Goal: Task Accomplishment & Management: Use online tool/utility

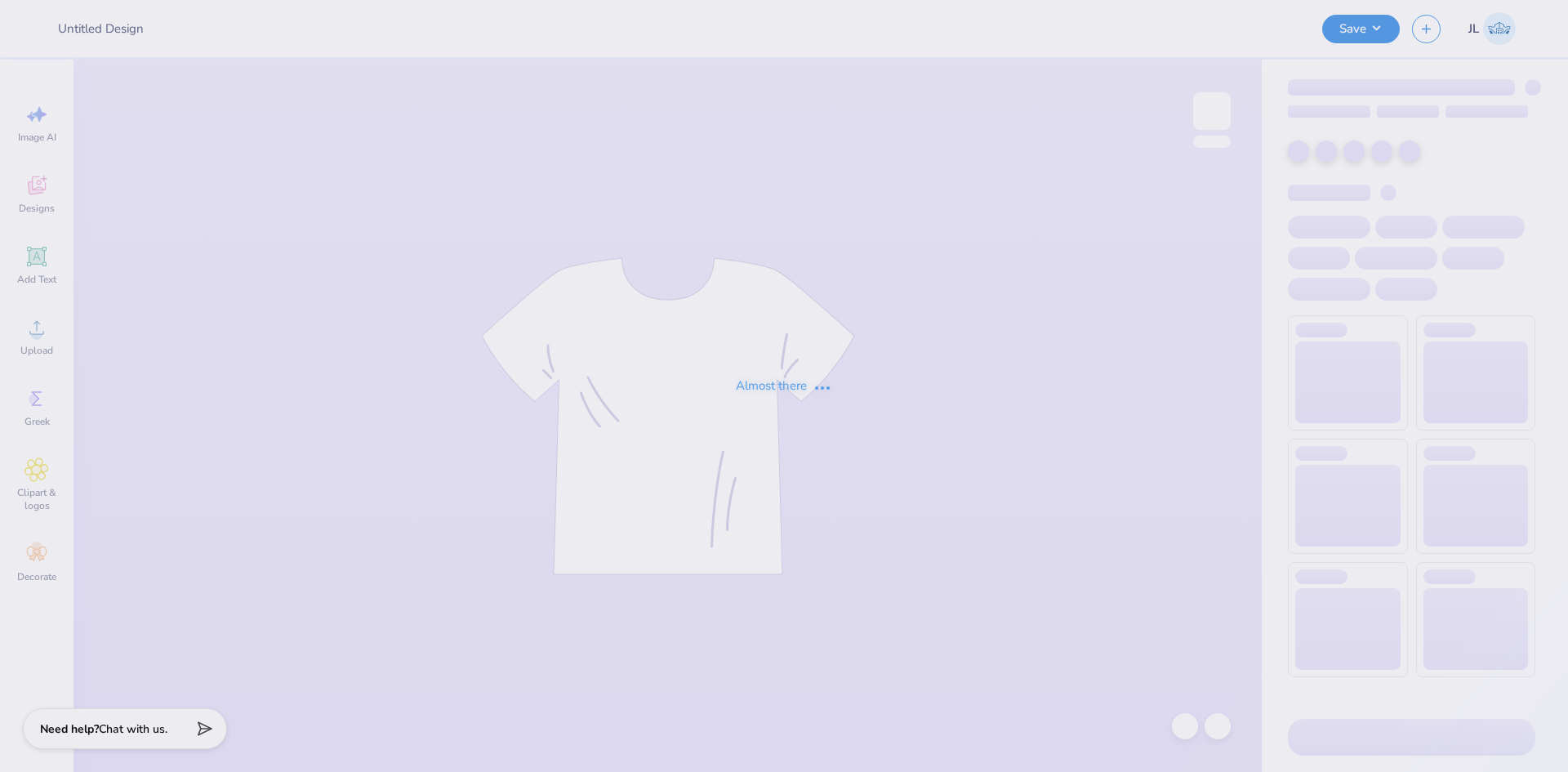
type input "Homecoming Crews"
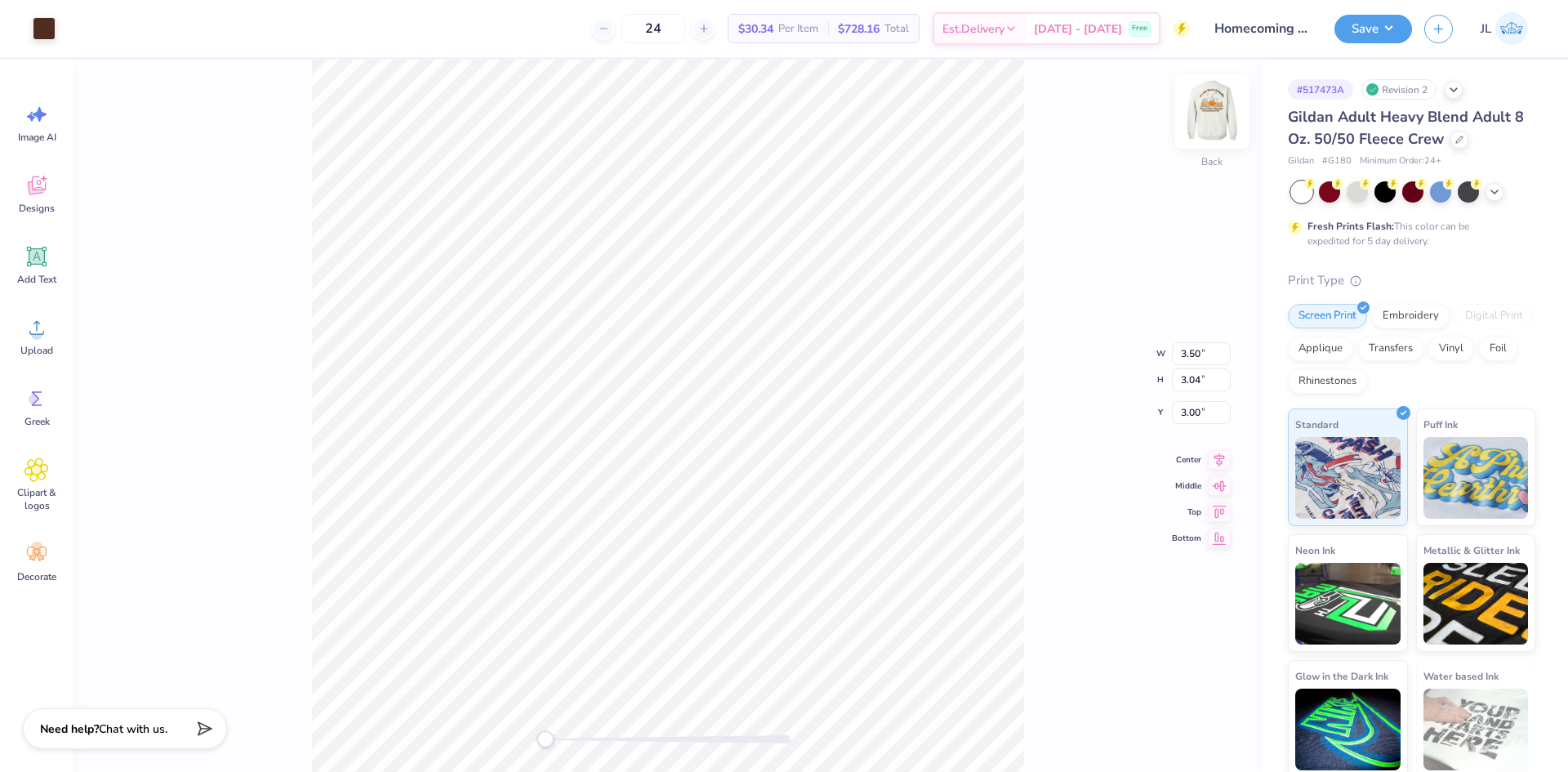
click at [1221, 121] on img at bounding box center [1211, 110] width 65 height 65
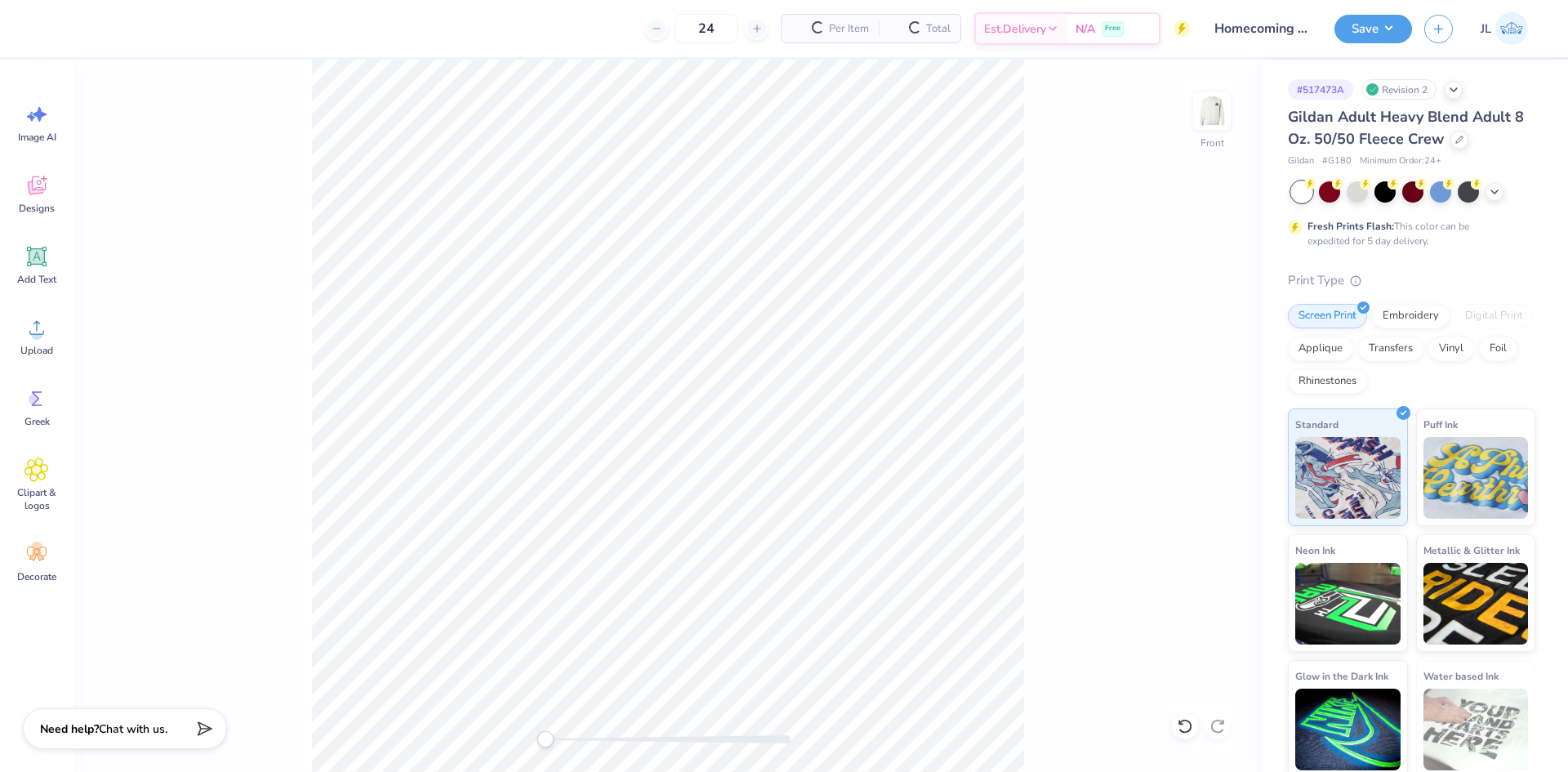
click at [6, 337] on div "Image AI Designs Add Text Upload Greek Clipart & logos Decorate" at bounding box center [37, 415] width 73 height 712
click at [15, 333] on div "Upload" at bounding box center [37, 336] width 59 height 61
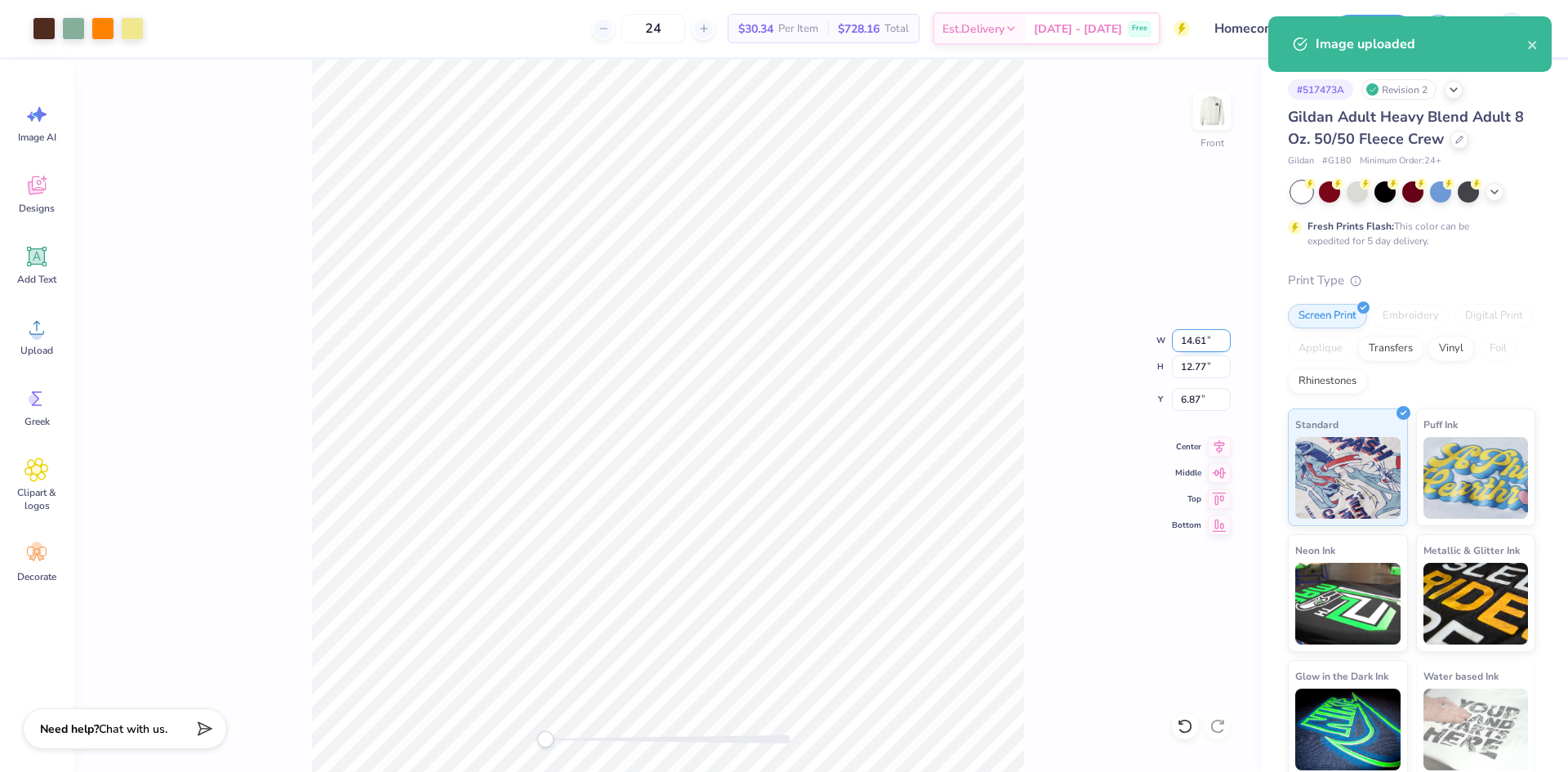
click at [1190, 344] on input "14.61" at bounding box center [1201, 340] width 59 height 23
type input "12.00"
type input "10.48"
click at [1187, 398] on input "8.01" at bounding box center [1201, 400] width 59 height 23
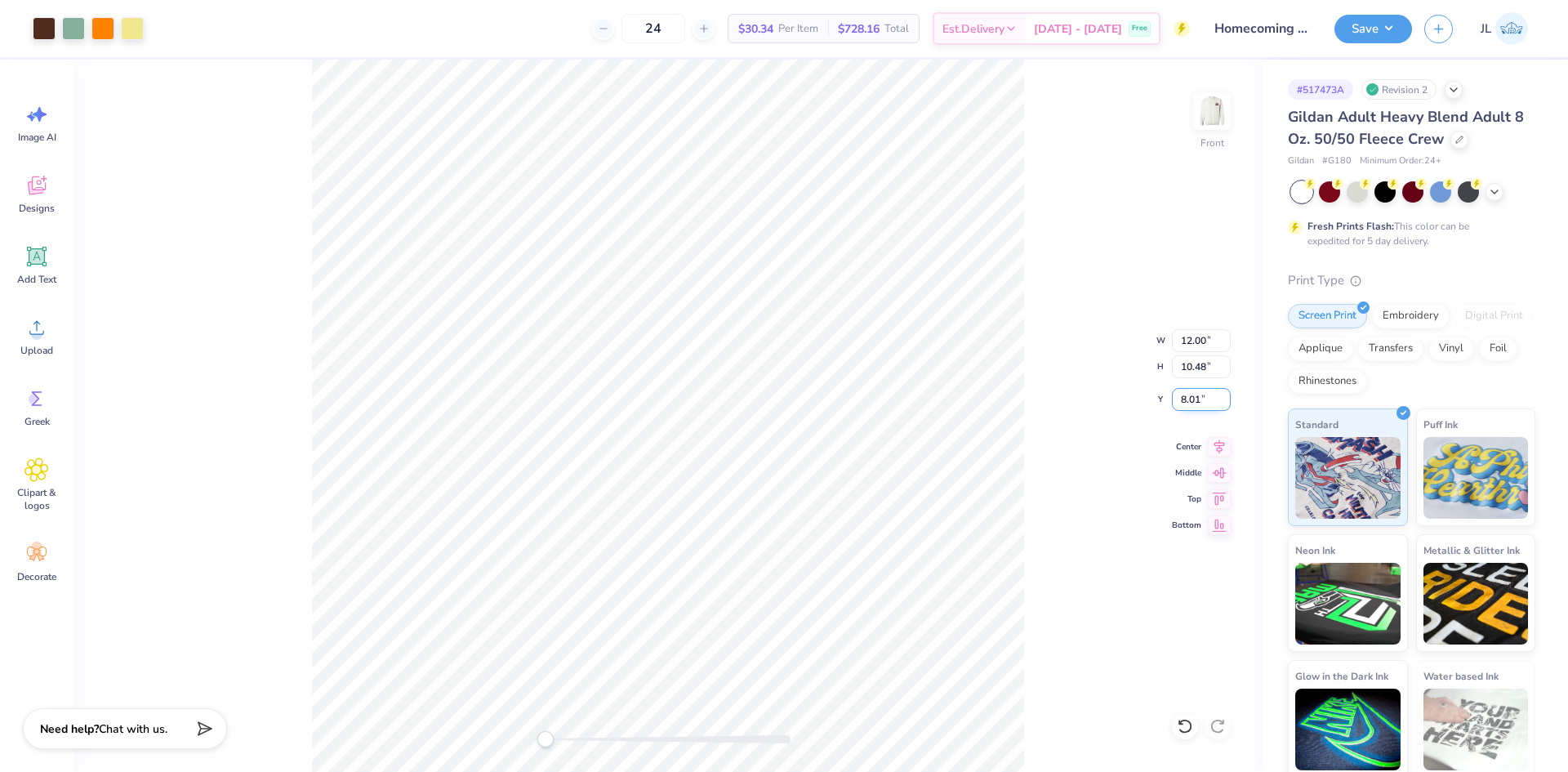
click at [1188, 398] on input "8.01" at bounding box center [1201, 400] width 59 height 23
type input "3"
click at [1394, 28] on button "Save" at bounding box center [1372, 26] width 78 height 28
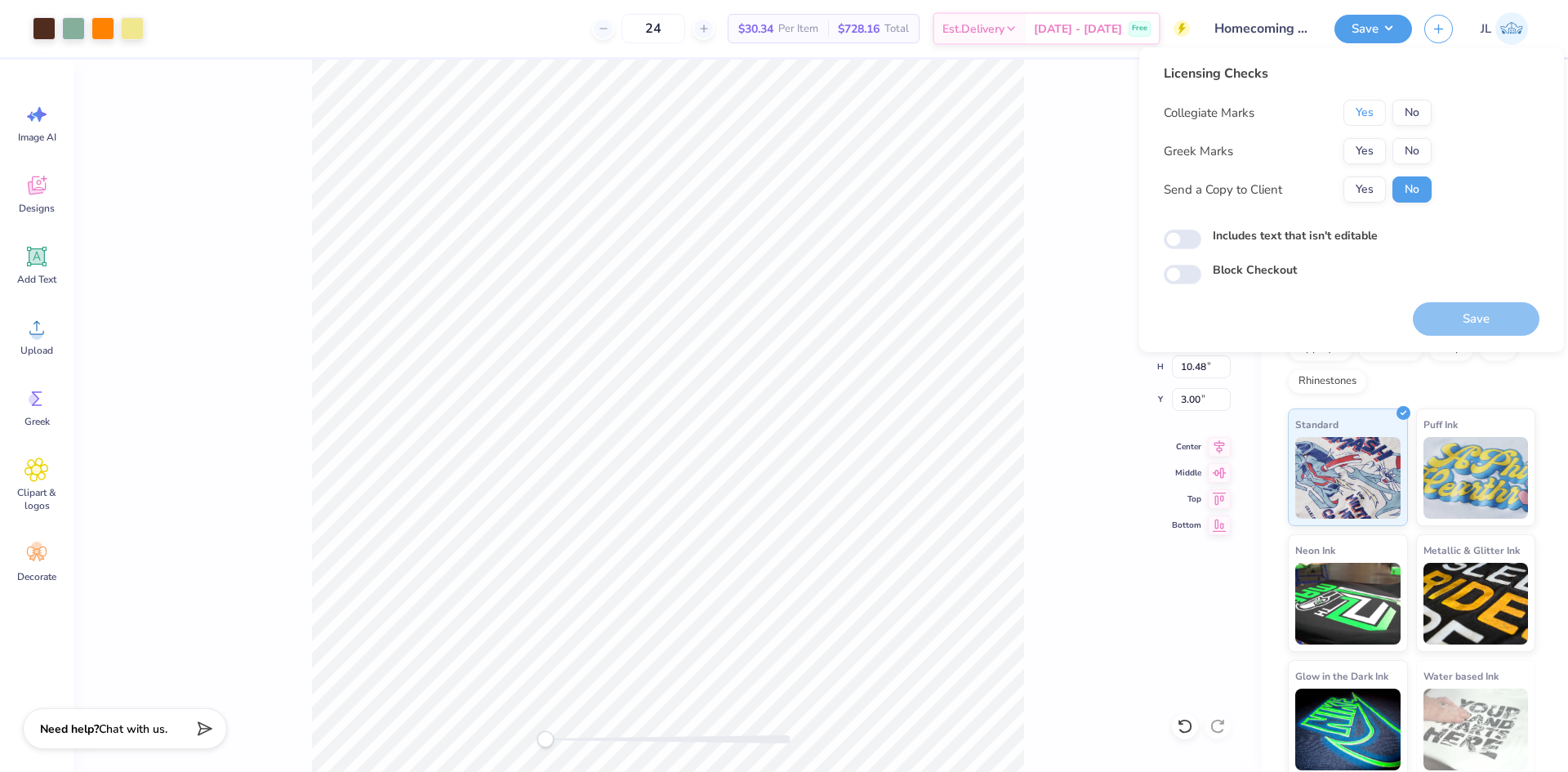
drag, startPoint x: 1377, startPoint y: 115, endPoint x: 1365, endPoint y: 136, distance: 24.2
click at [1376, 115] on button "Yes" at bounding box center [1364, 113] width 42 height 26
click at [1356, 151] on button "Yes" at bounding box center [1364, 151] width 42 height 26
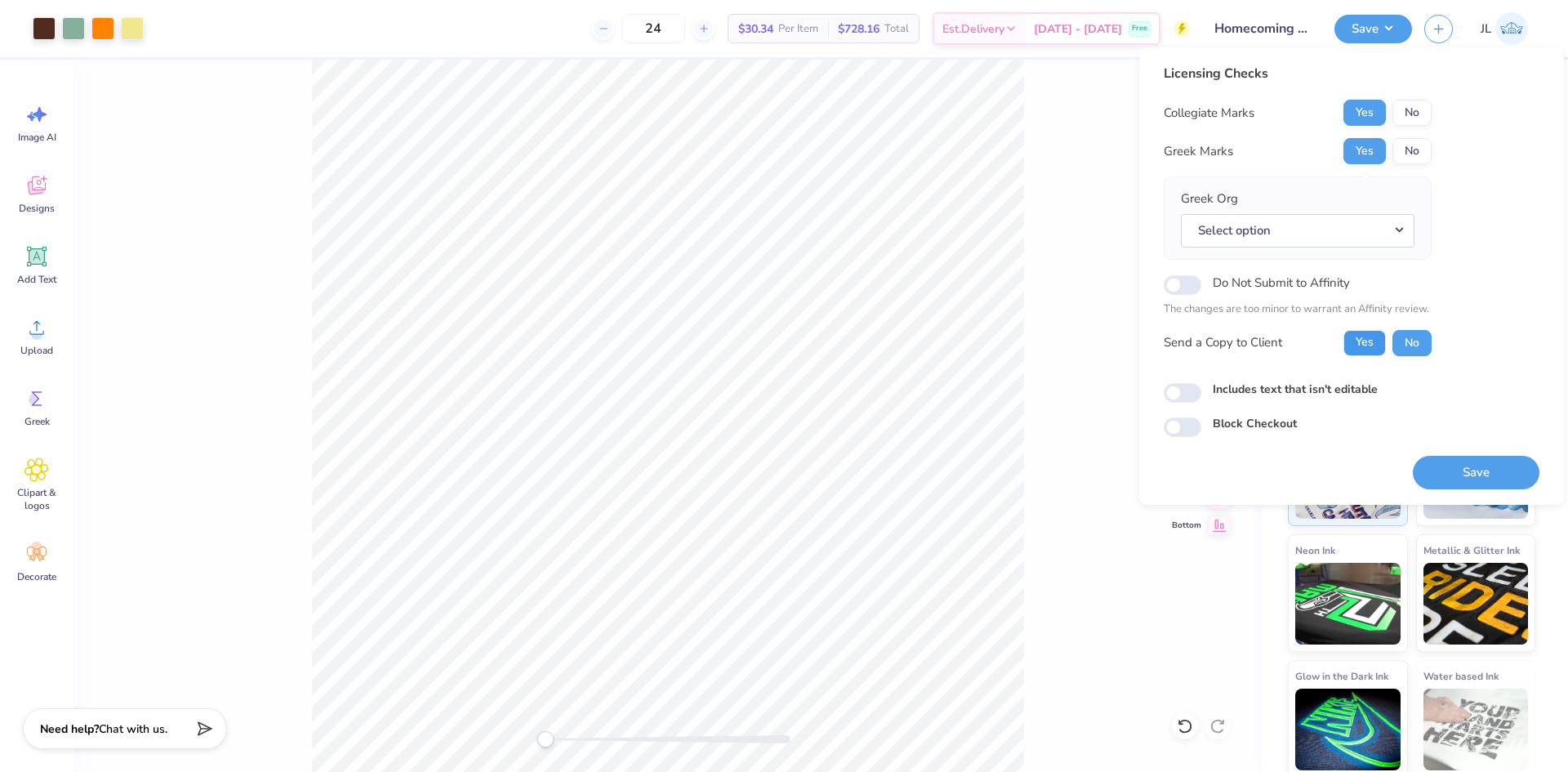
click at [1353, 345] on button "Yes" at bounding box center [1364, 343] width 42 height 26
click at [1296, 236] on button "Select option" at bounding box center [1297, 231] width 233 height 34
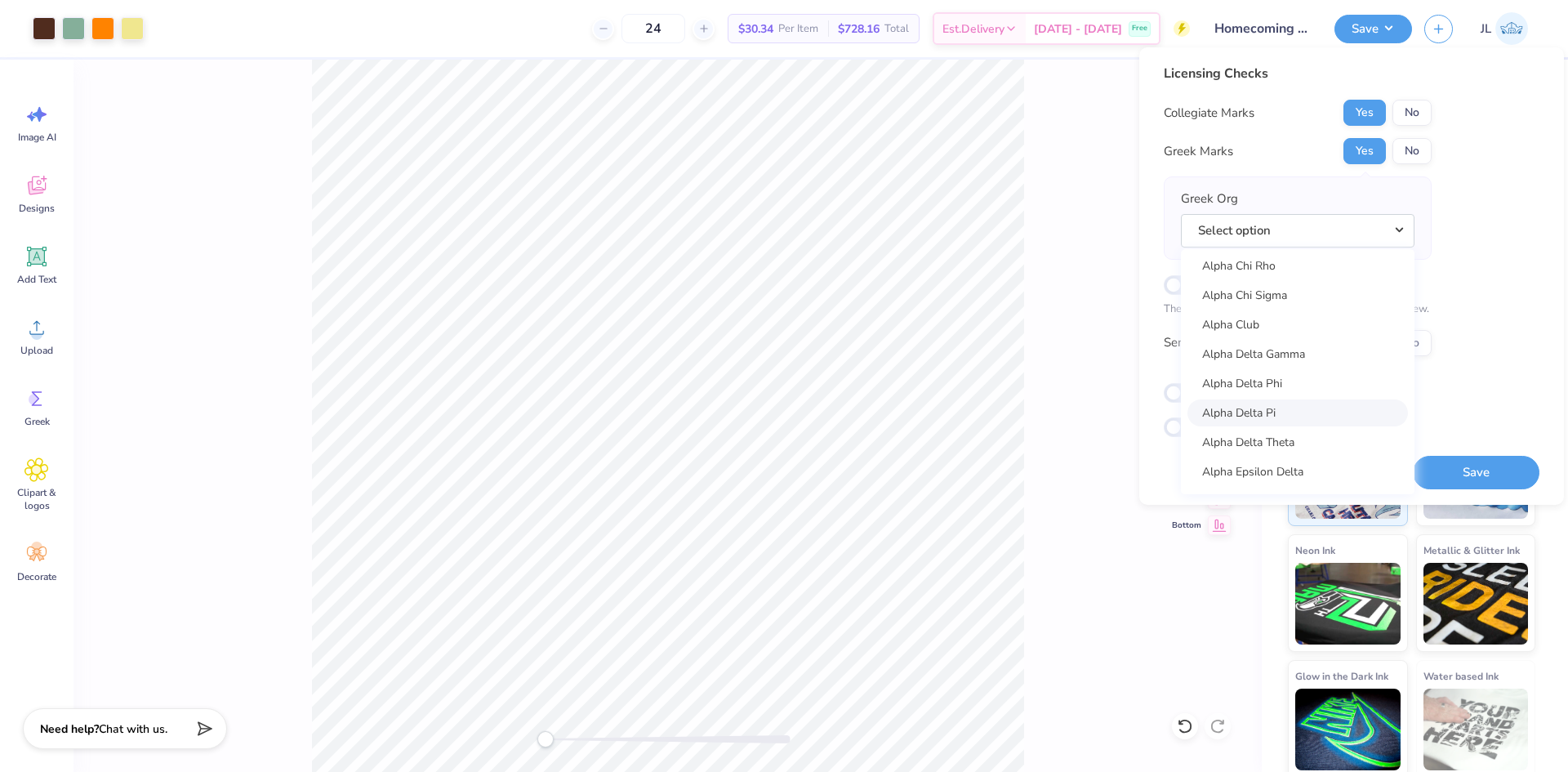
scroll to position [326, 0]
click at [1291, 347] on link "Alpha Delta Pi" at bounding box center [1297, 354] width 221 height 27
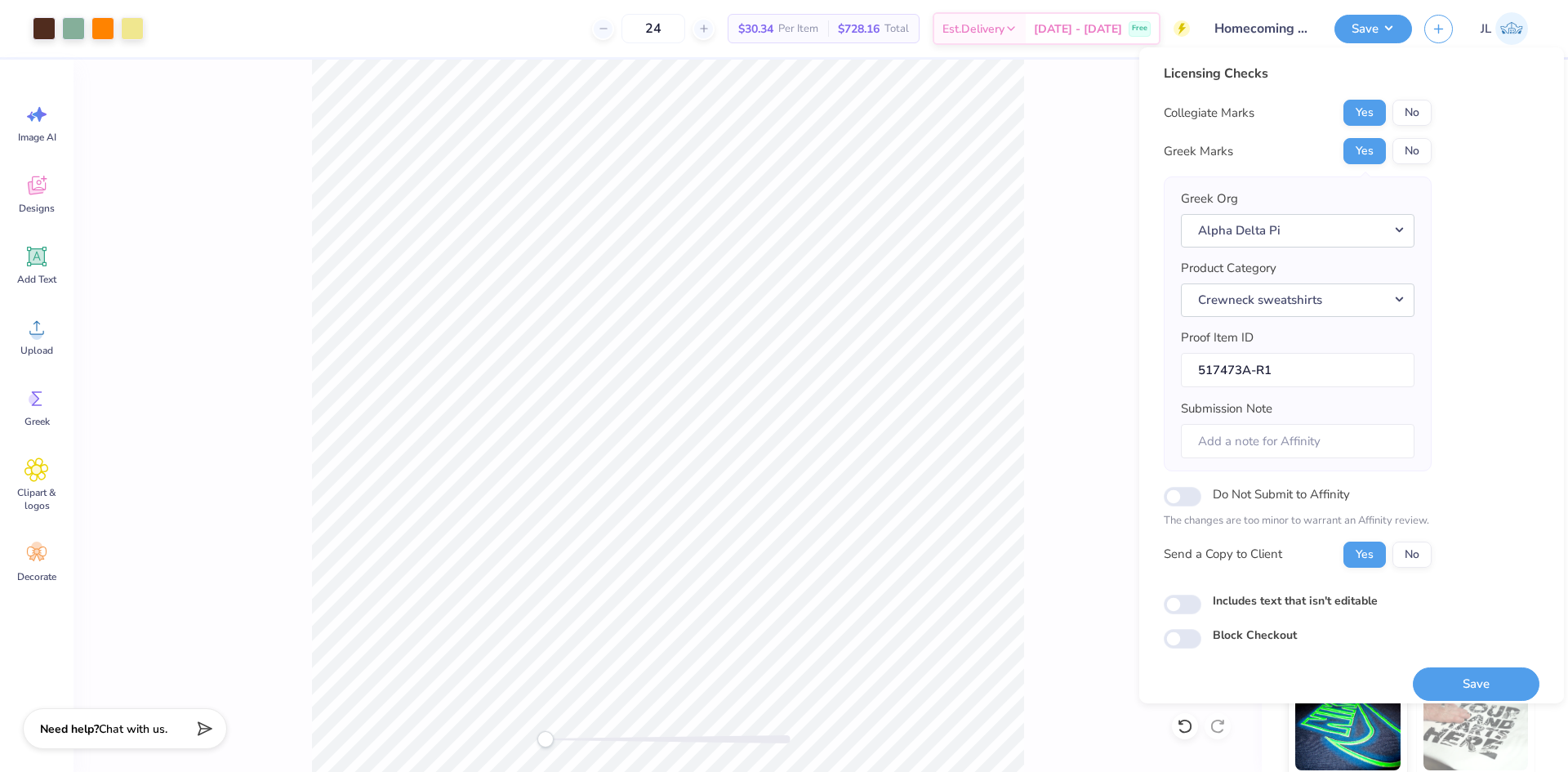
click at [1054, 145] on div "Front W 12.00 12.00 " H 10.48 10.48 " Y 3.00 3.00 " Center Middle Top Bottom" at bounding box center [667, 415] width 1188 height 712
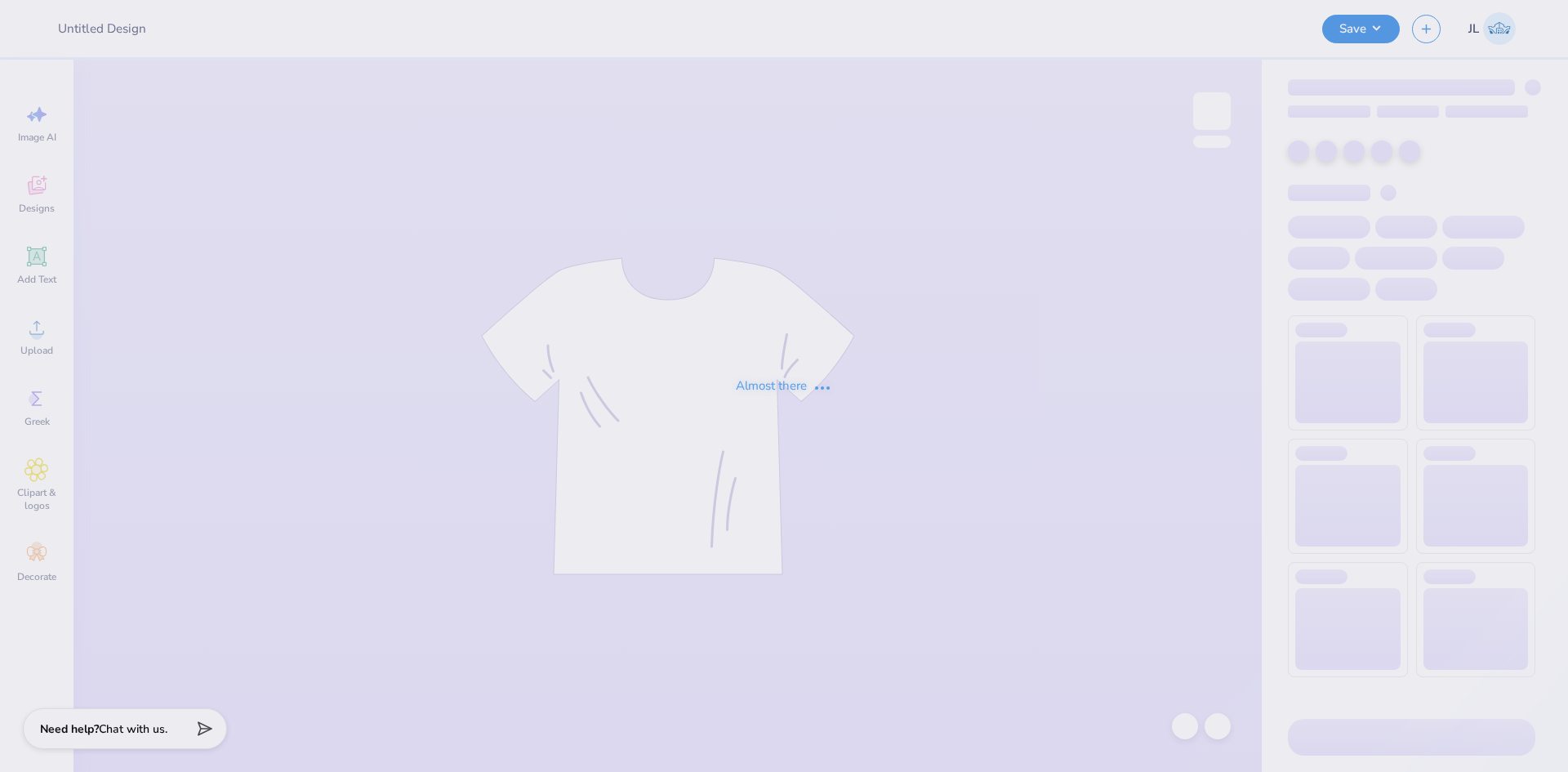
type input "SSF Staff Uniforms <> 100X"
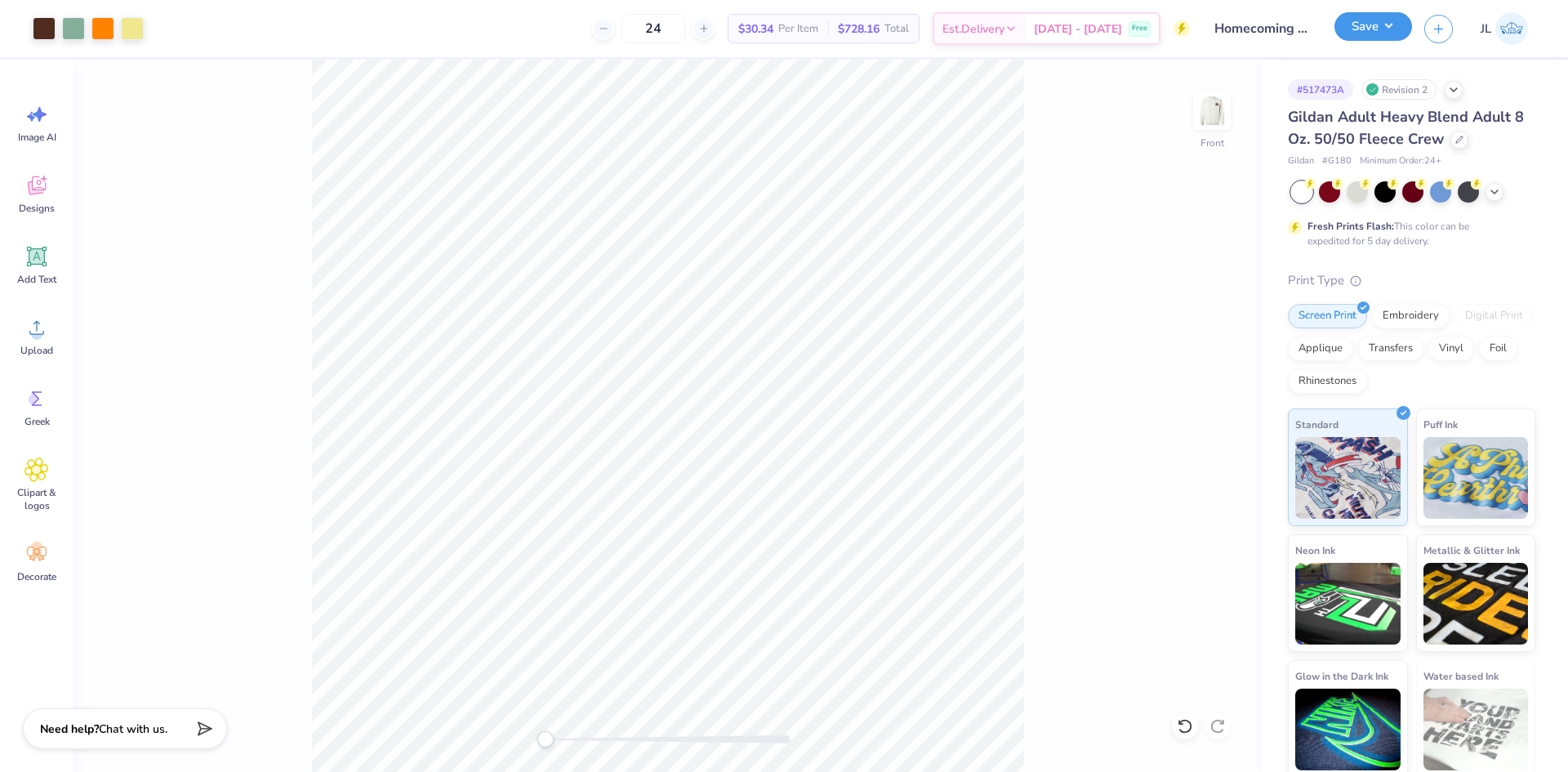
click at [1372, 27] on button "Save" at bounding box center [1372, 26] width 78 height 28
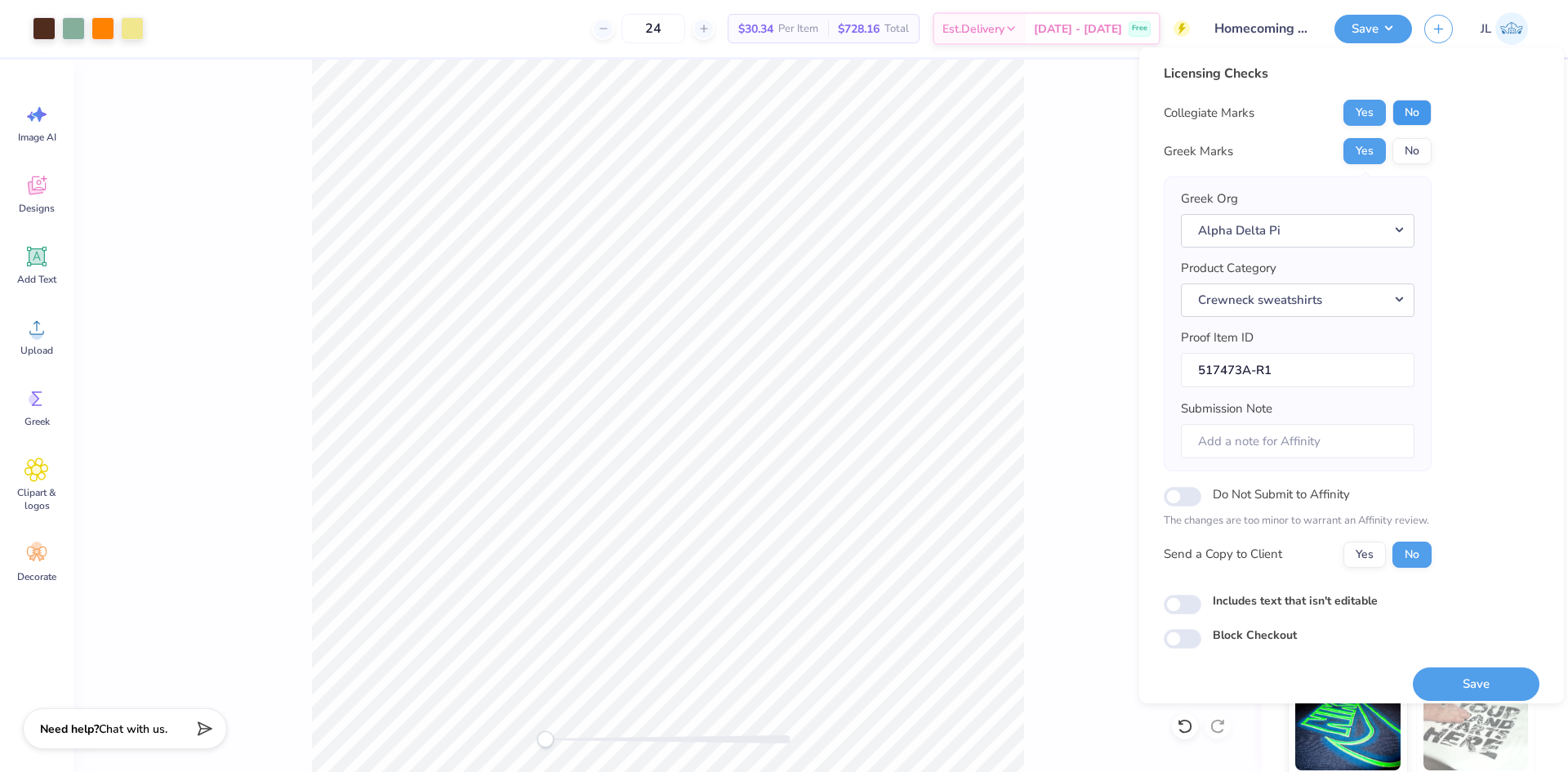
click at [1413, 102] on button "No" at bounding box center [1412, 113] width 39 height 26
click at [1255, 441] on input "Submission Note" at bounding box center [1297, 441] width 233 height 35
paste input "it's also for sigma pi."
drag, startPoint x: 1211, startPoint y: 441, endPoint x: 1189, endPoint y: 442, distance: 22.0
click at [1189, 442] on input "it's also for sigma pi." at bounding box center [1297, 441] width 233 height 35
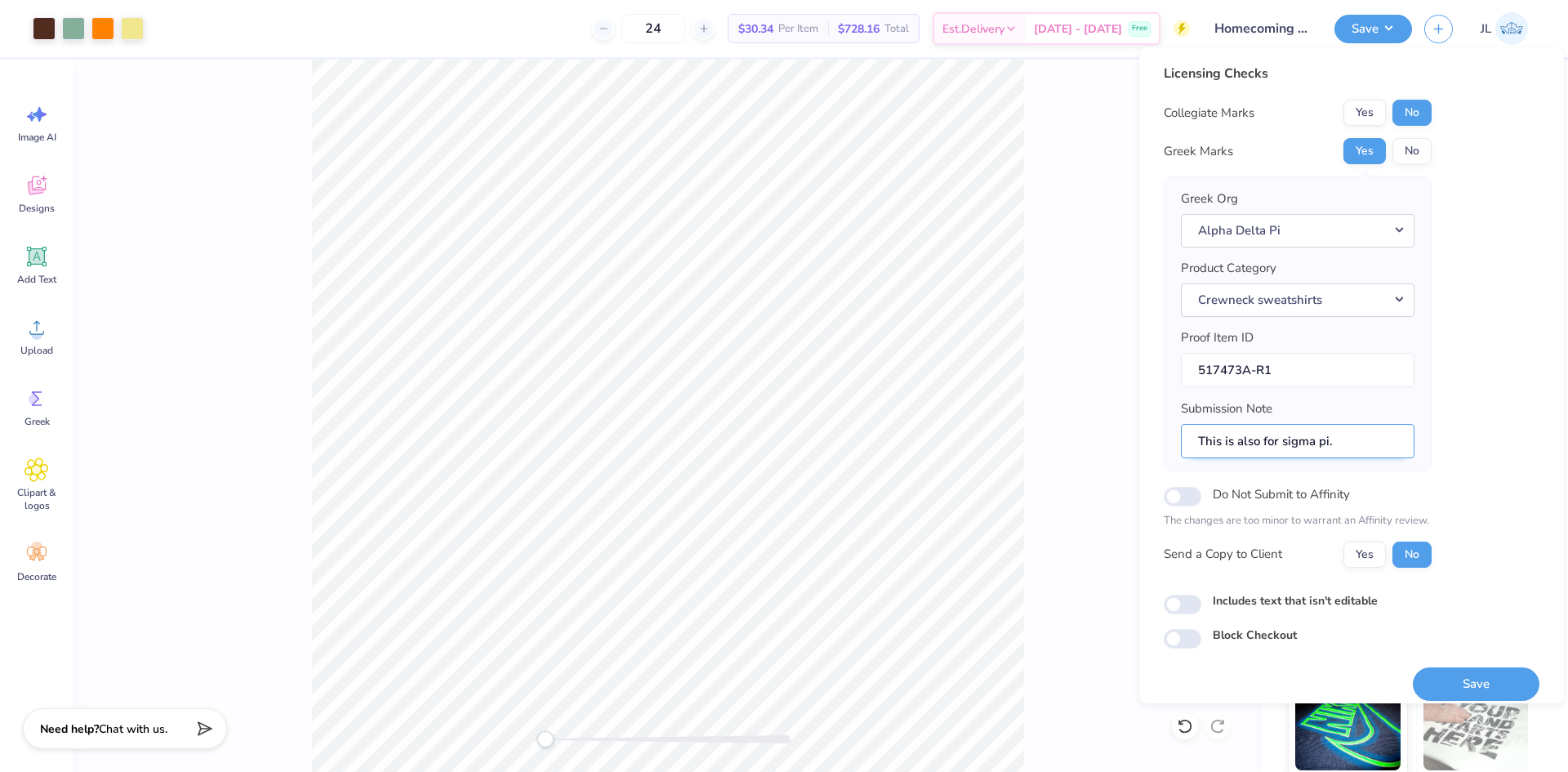
click at [1283, 442] on input "This is also for sigma pi." at bounding box center [1297, 441] width 233 height 35
click at [1284, 440] on input "This is also for sigma pi." at bounding box center [1297, 441] width 233 height 35
click at [1322, 444] on input "This is also for Sigma pi." at bounding box center [1297, 441] width 233 height 35
click at [1343, 441] on input "This is also for Sigma Pi." at bounding box center [1297, 441] width 233 height 35
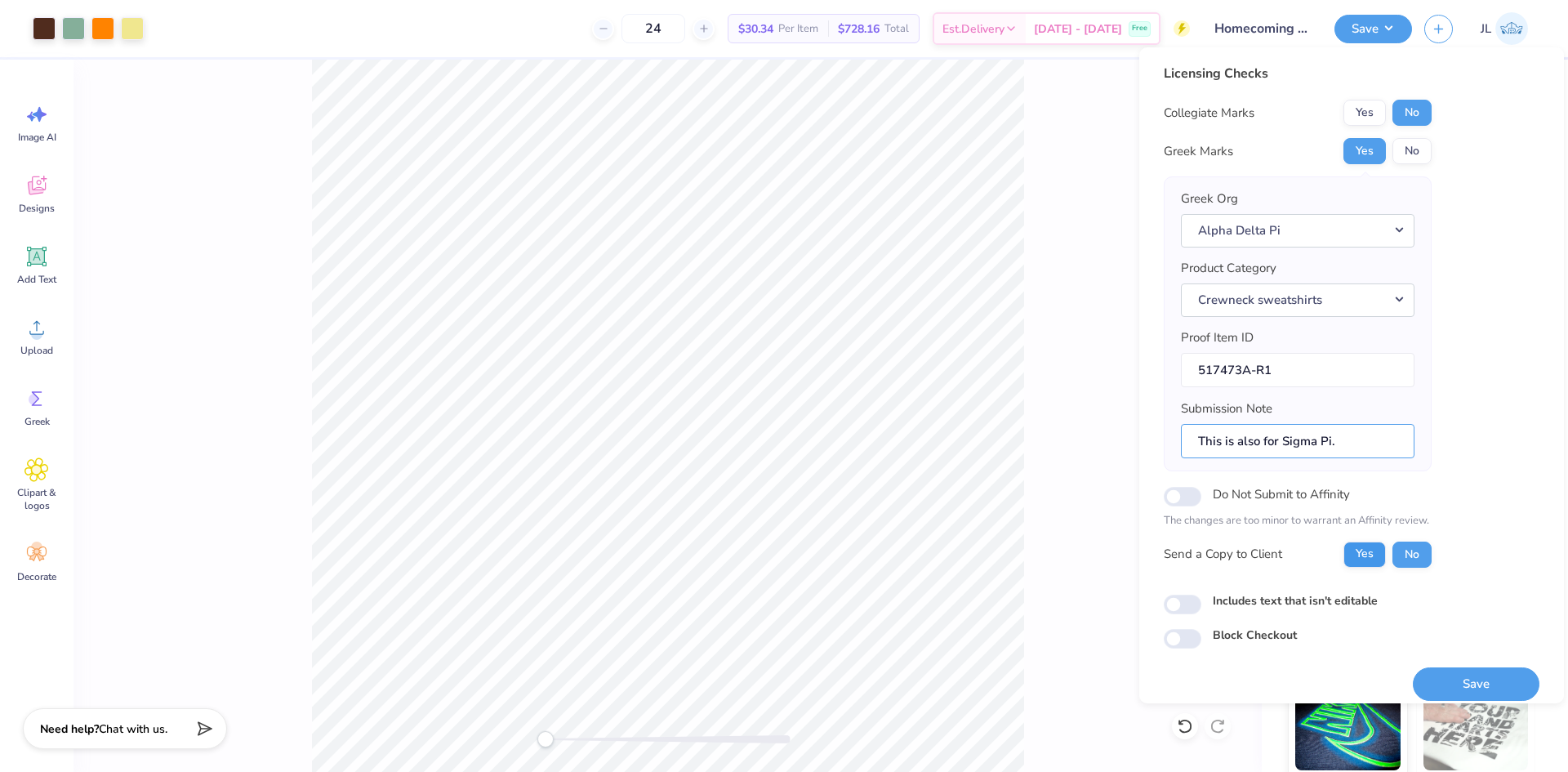
type input "This is also for Sigma Pi."
click at [1364, 546] on button "Yes" at bounding box center [1364, 555] width 42 height 26
click at [1436, 676] on button "Save" at bounding box center [1476, 685] width 127 height 34
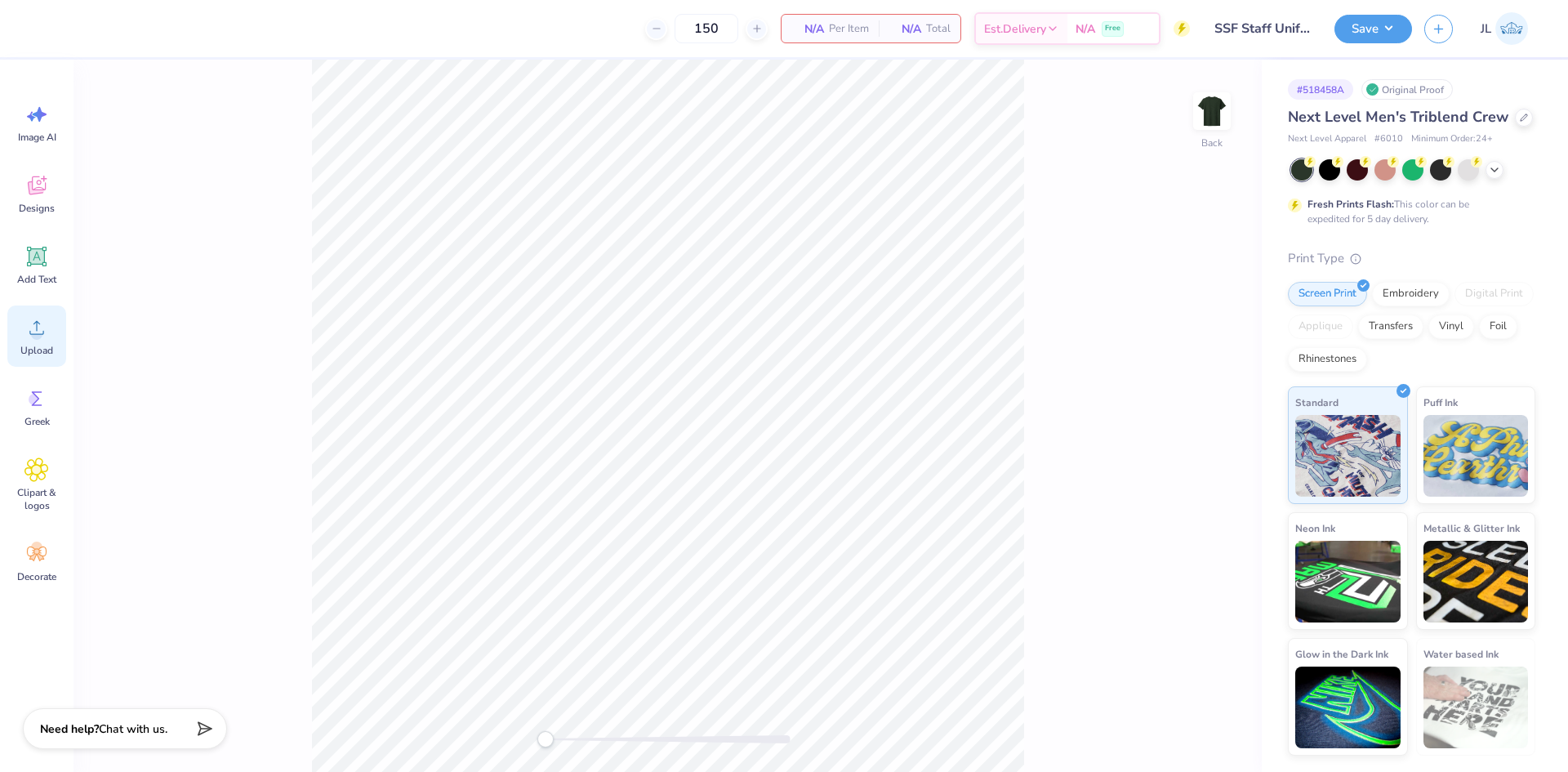
click at [40, 347] on span "Upload" at bounding box center [37, 351] width 33 height 13
click at [47, 339] on icon at bounding box center [37, 327] width 24 height 24
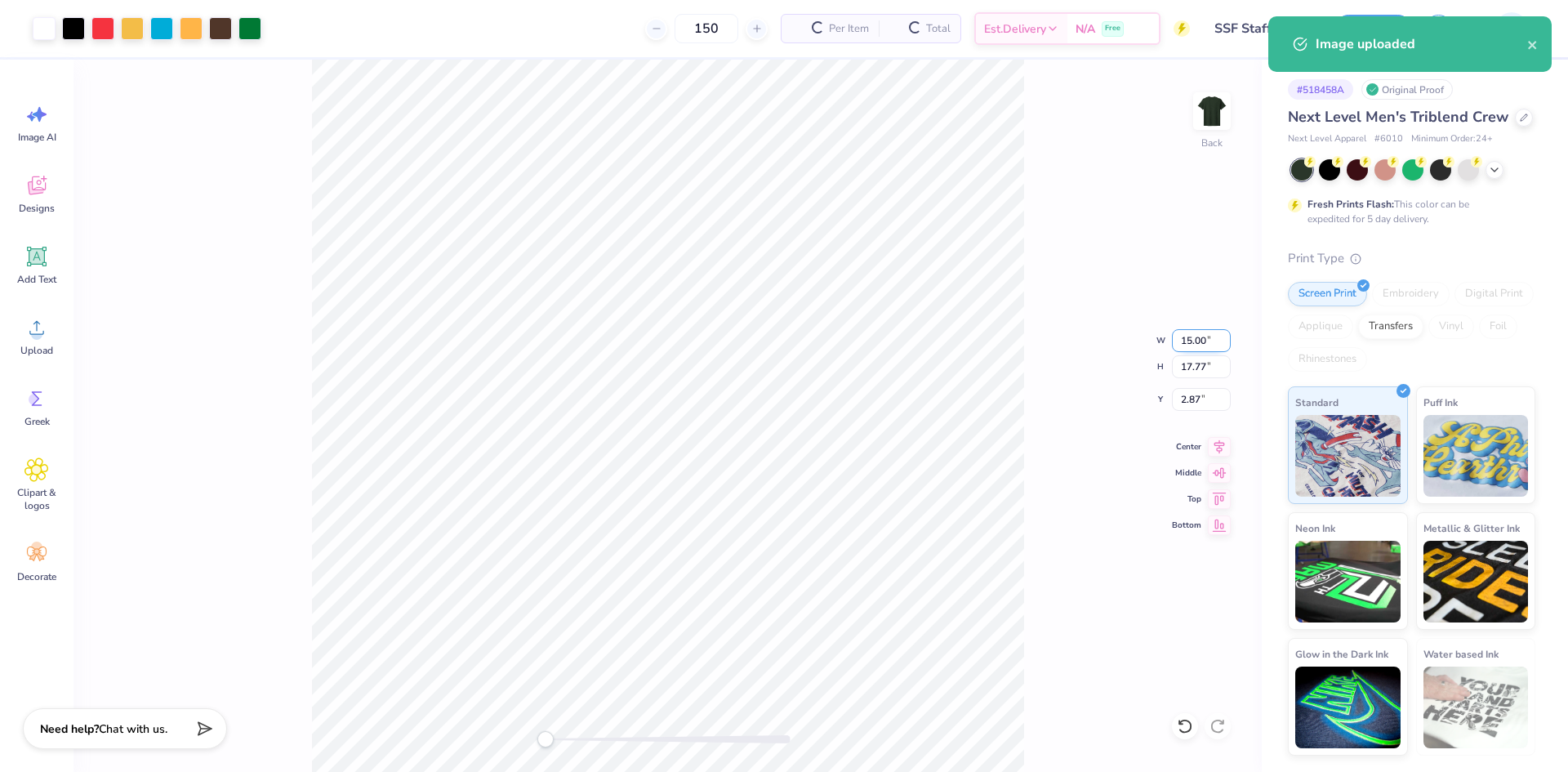
click at [1190, 346] on input "15.00" at bounding box center [1201, 340] width 59 height 23
click at [1189, 345] on input "15.00" at bounding box center [1201, 340] width 59 height 23
type input "4.00"
type input "4.74"
type input "9.38"
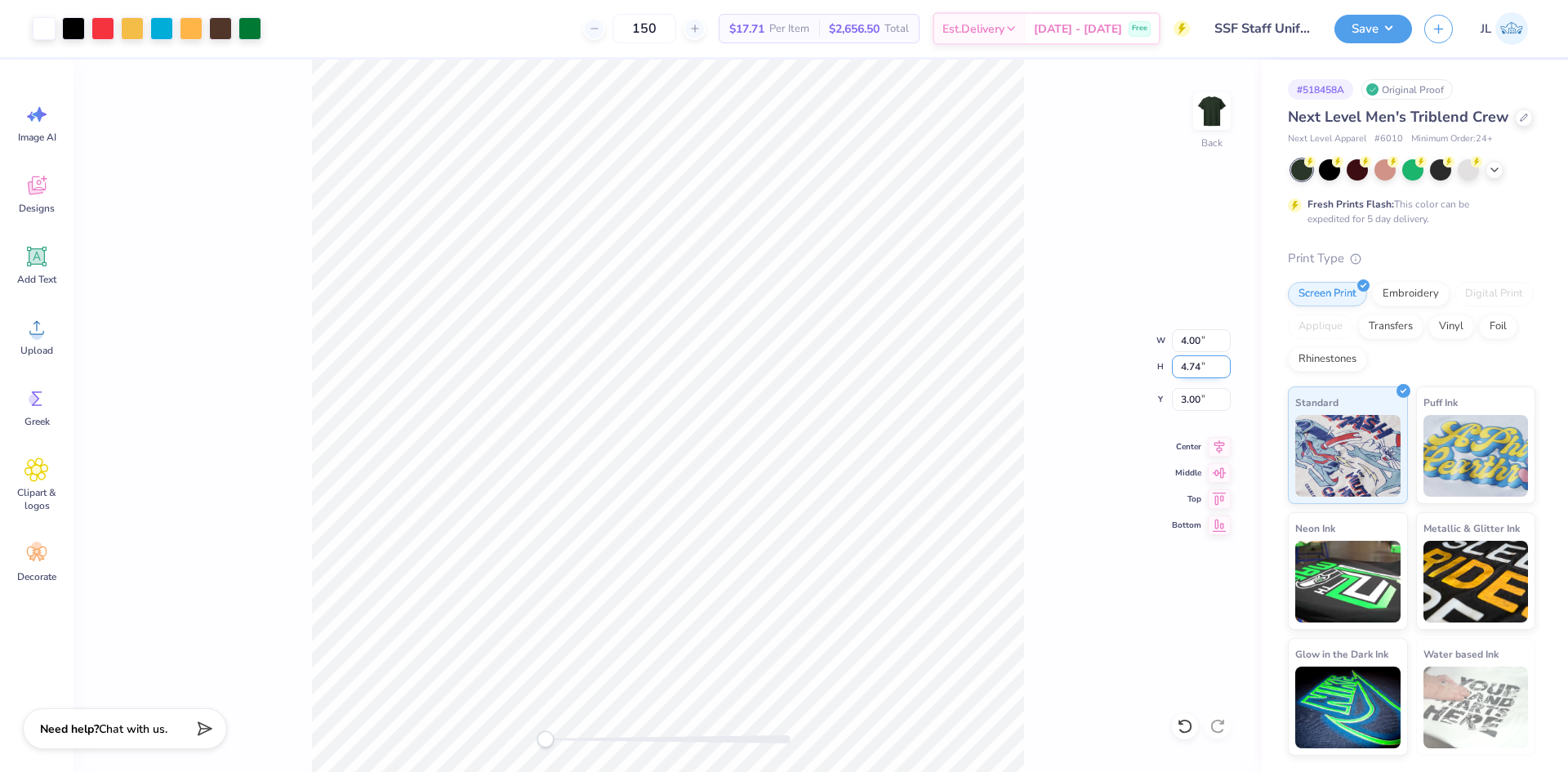
click at [1190, 370] on input "4.74" at bounding box center [1201, 367] width 59 height 23
type input "5"
type input "4"
type input "3.38"
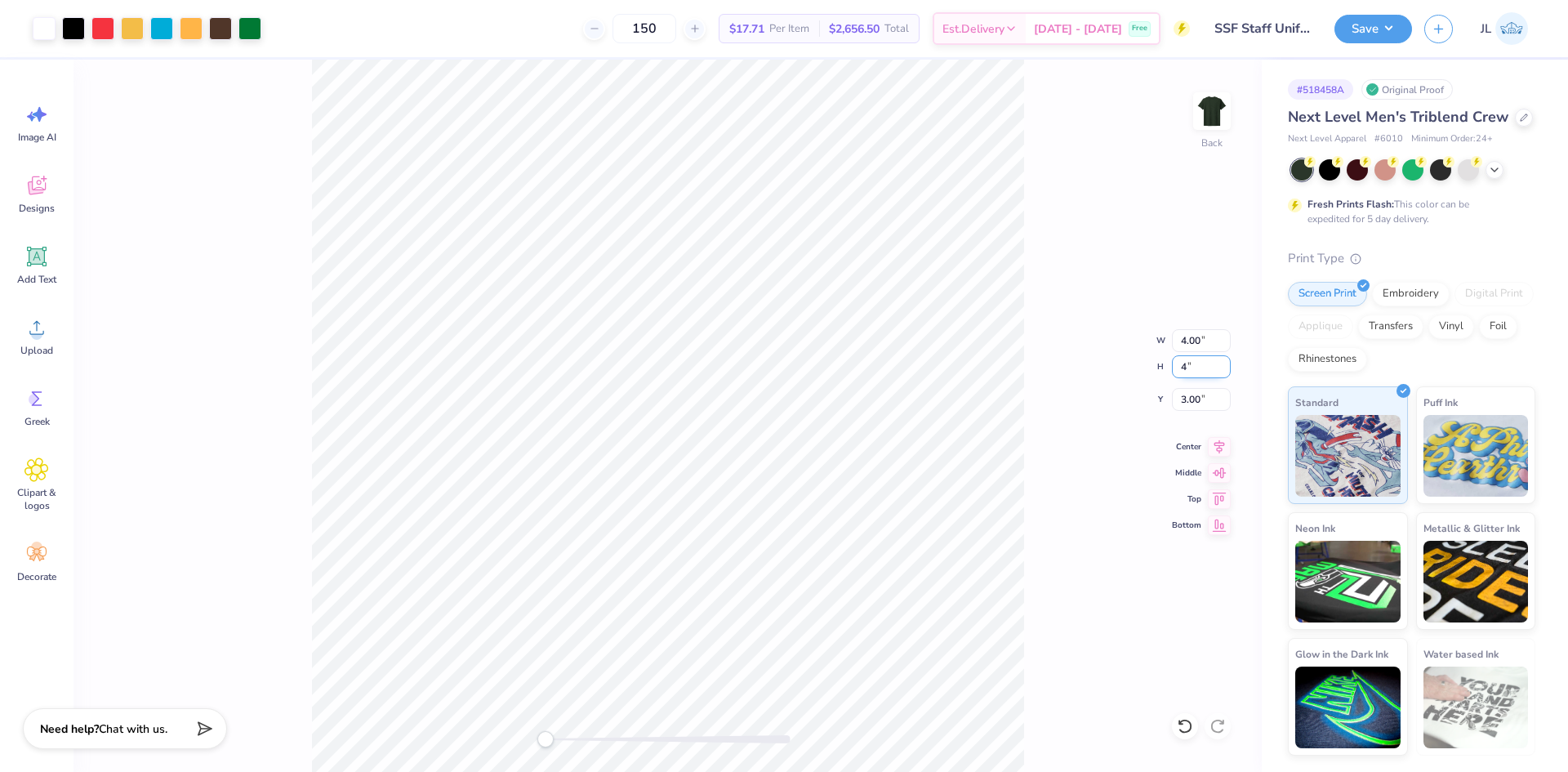
type input "4.00"
type input "3.37"
click at [1192, 402] on input "3.37" at bounding box center [1201, 400] width 59 height 23
type input "3"
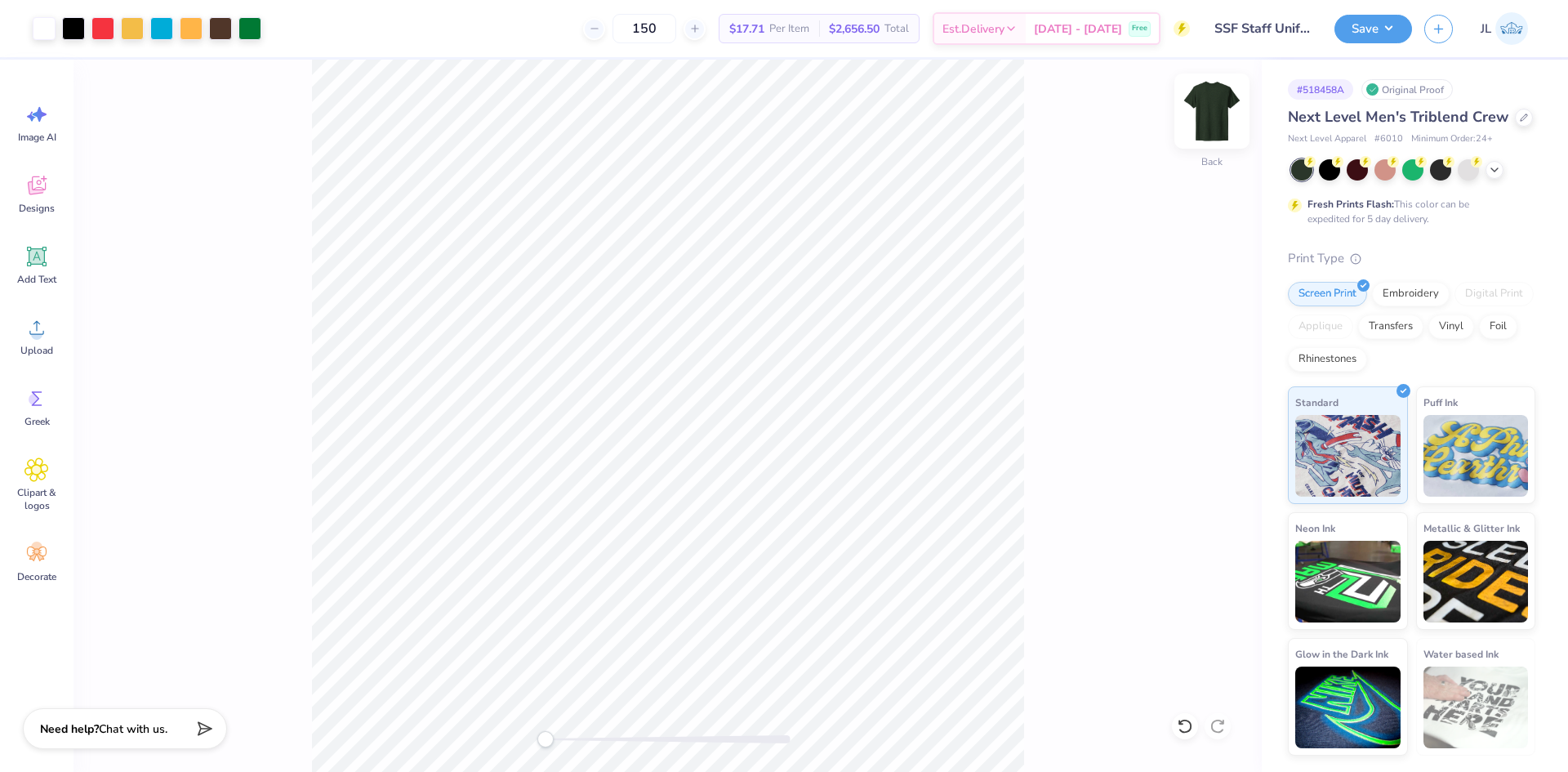
click at [1206, 117] on img at bounding box center [1211, 110] width 65 height 65
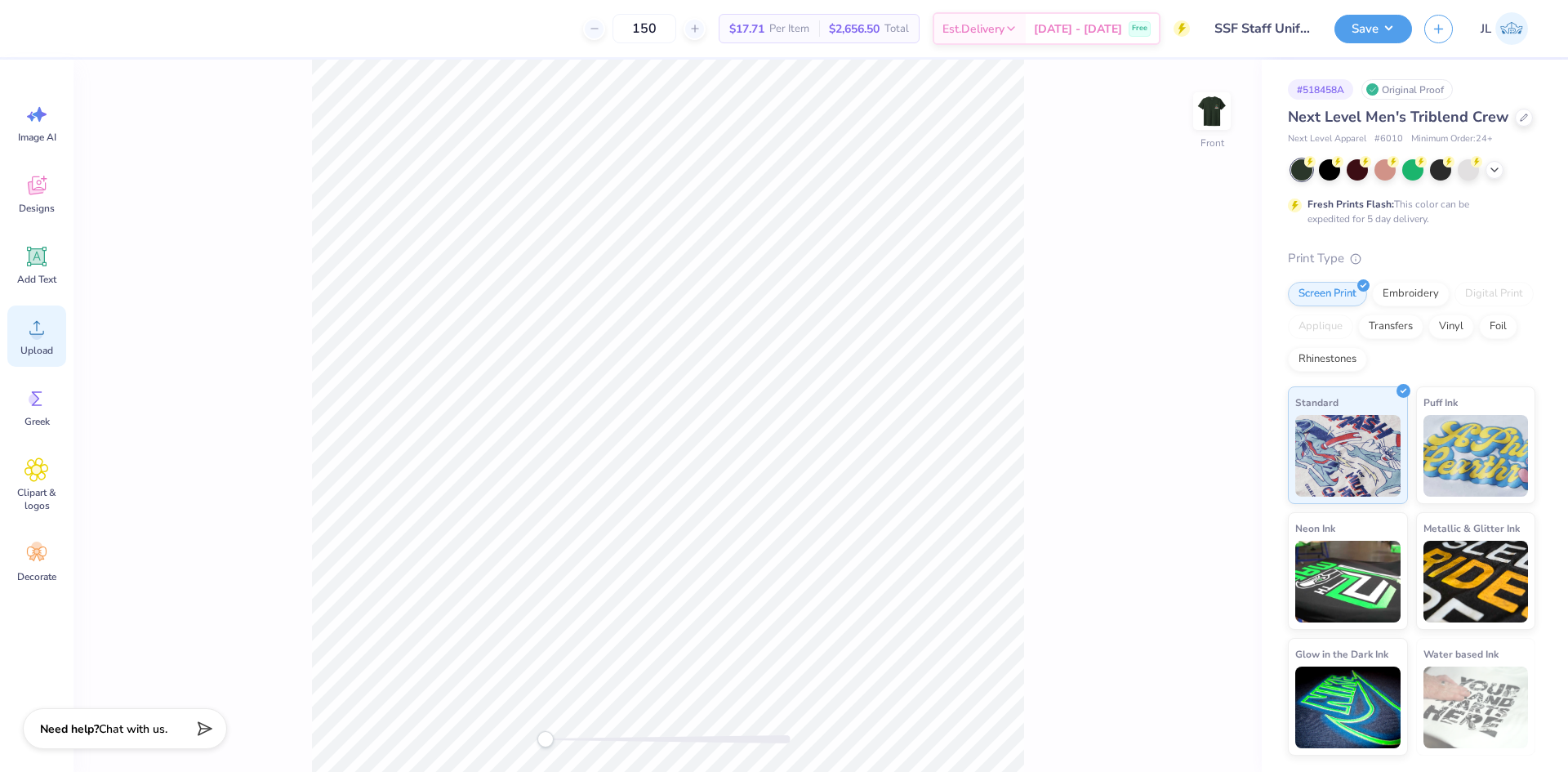
click at [43, 334] on icon at bounding box center [37, 327] width 15 height 14
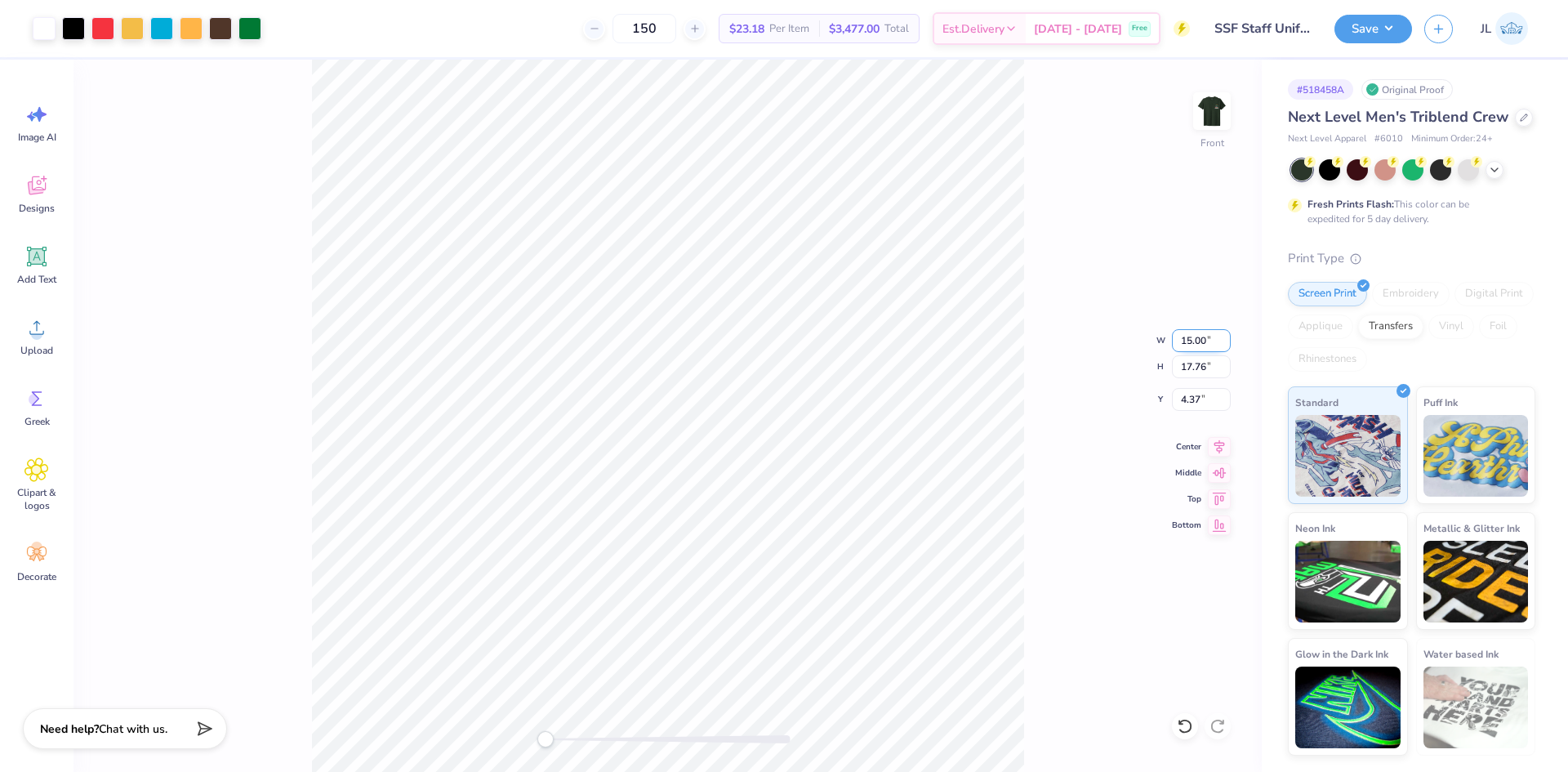
click at [1192, 346] on input "15.00" at bounding box center [1201, 340] width 59 height 23
type input "12.00"
type input "14.21"
click at [1192, 402] on input "6.14" at bounding box center [1201, 400] width 59 height 23
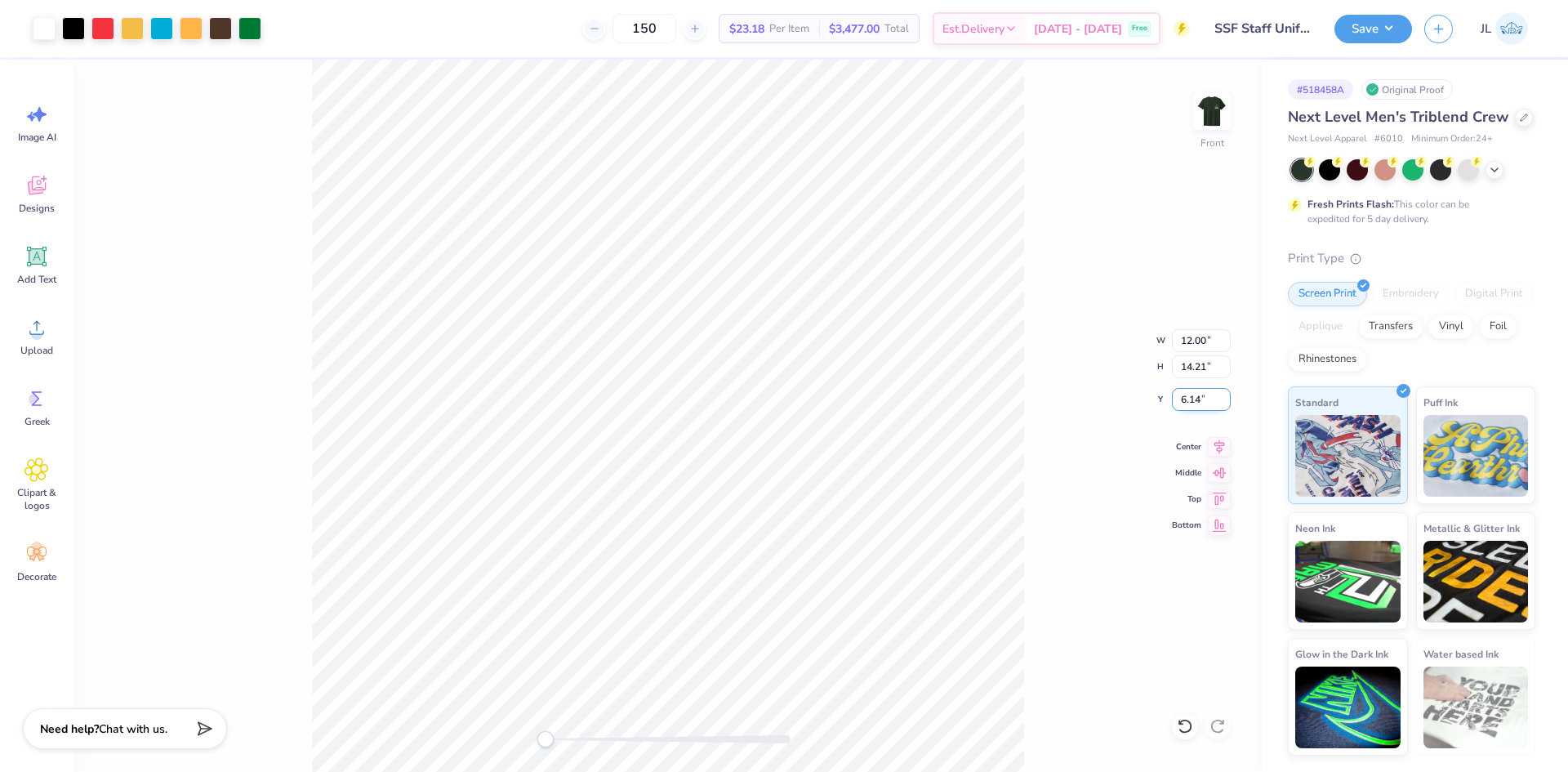
click at [1192, 402] on input "6.14" at bounding box center [1201, 400] width 59 height 23
type input "3"
click at [1210, 128] on img at bounding box center [1211, 110] width 65 height 65
click at [566, 746] on div "Back" at bounding box center [667, 415] width 1188 height 712
click at [477, 734] on div "Back" at bounding box center [667, 415] width 1188 height 712
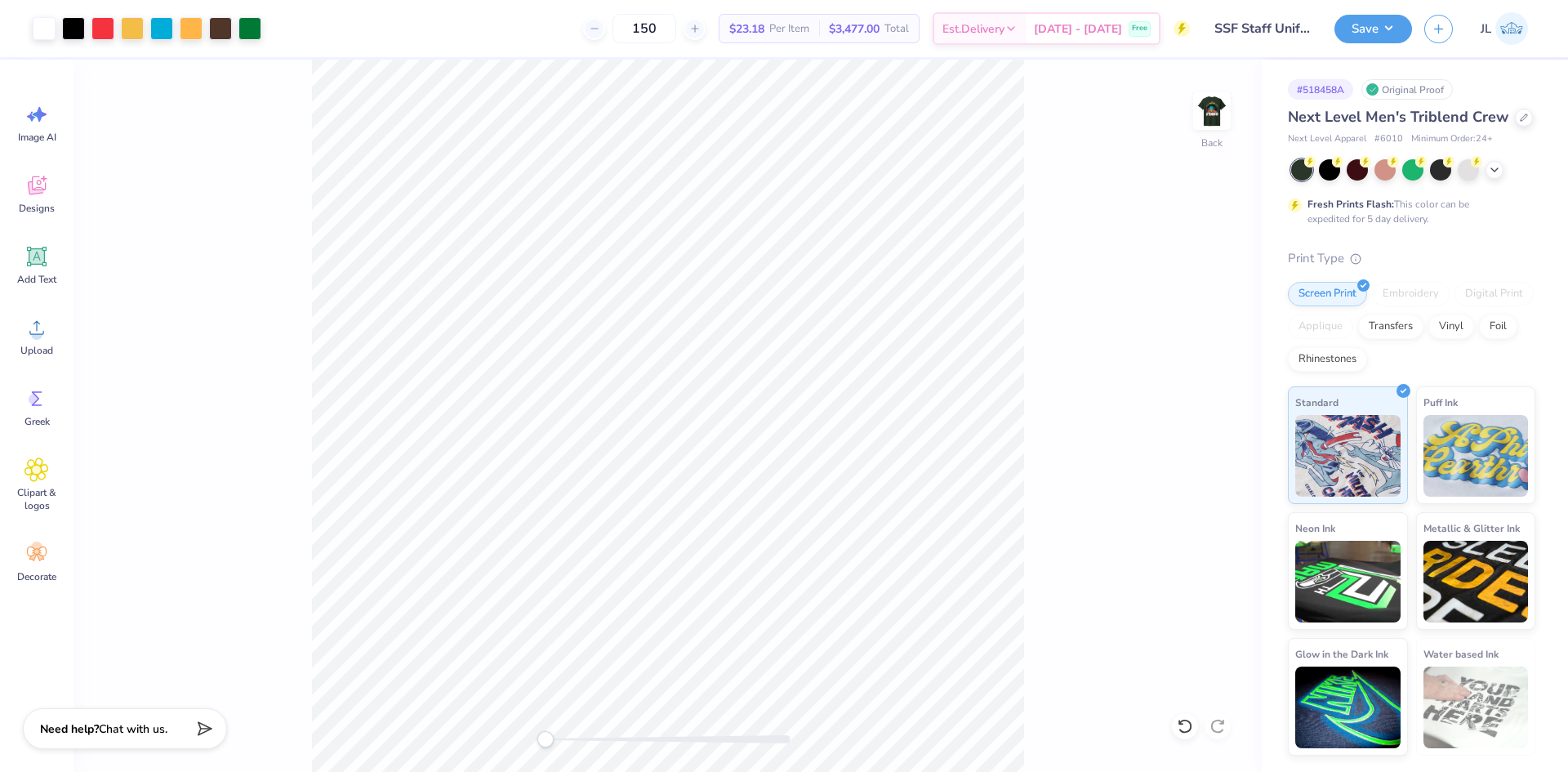
drag, startPoint x: 1222, startPoint y: 128, endPoint x: 1114, endPoint y: 171, distance: 116.2
click at [1222, 127] on img at bounding box center [1212, 111] width 33 height 33
click at [1202, 120] on img at bounding box center [1212, 111] width 33 height 33
click at [306, 109] on div "Back" at bounding box center [667, 415] width 1188 height 712
click at [1392, 16] on button "Save" at bounding box center [1372, 26] width 78 height 28
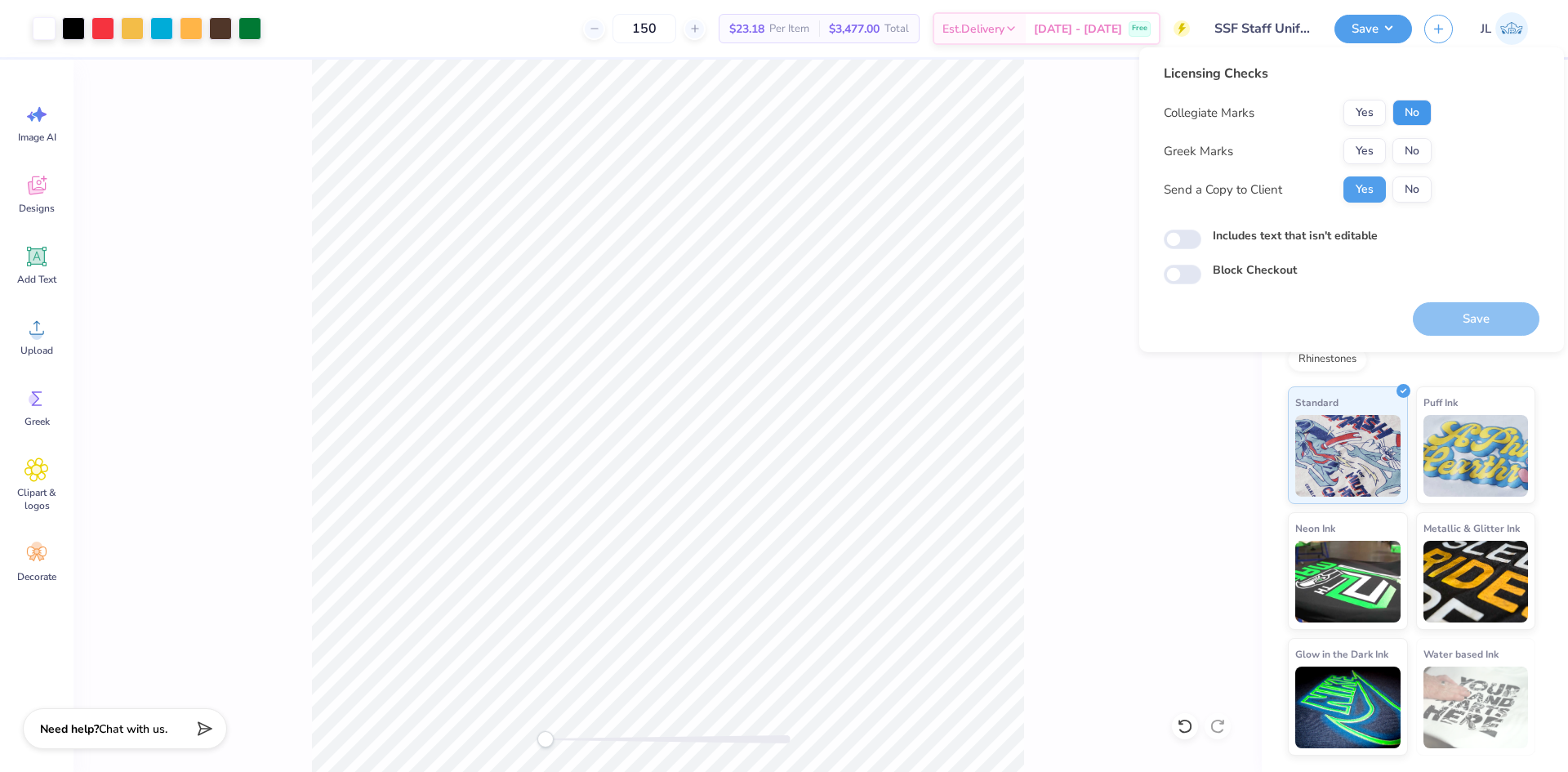
click at [1415, 121] on button "No" at bounding box center [1412, 113] width 39 height 26
click at [1415, 154] on button "No" at bounding box center [1412, 151] width 39 height 26
click at [1480, 319] on button "Save" at bounding box center [1476, 319] width 127 height 34
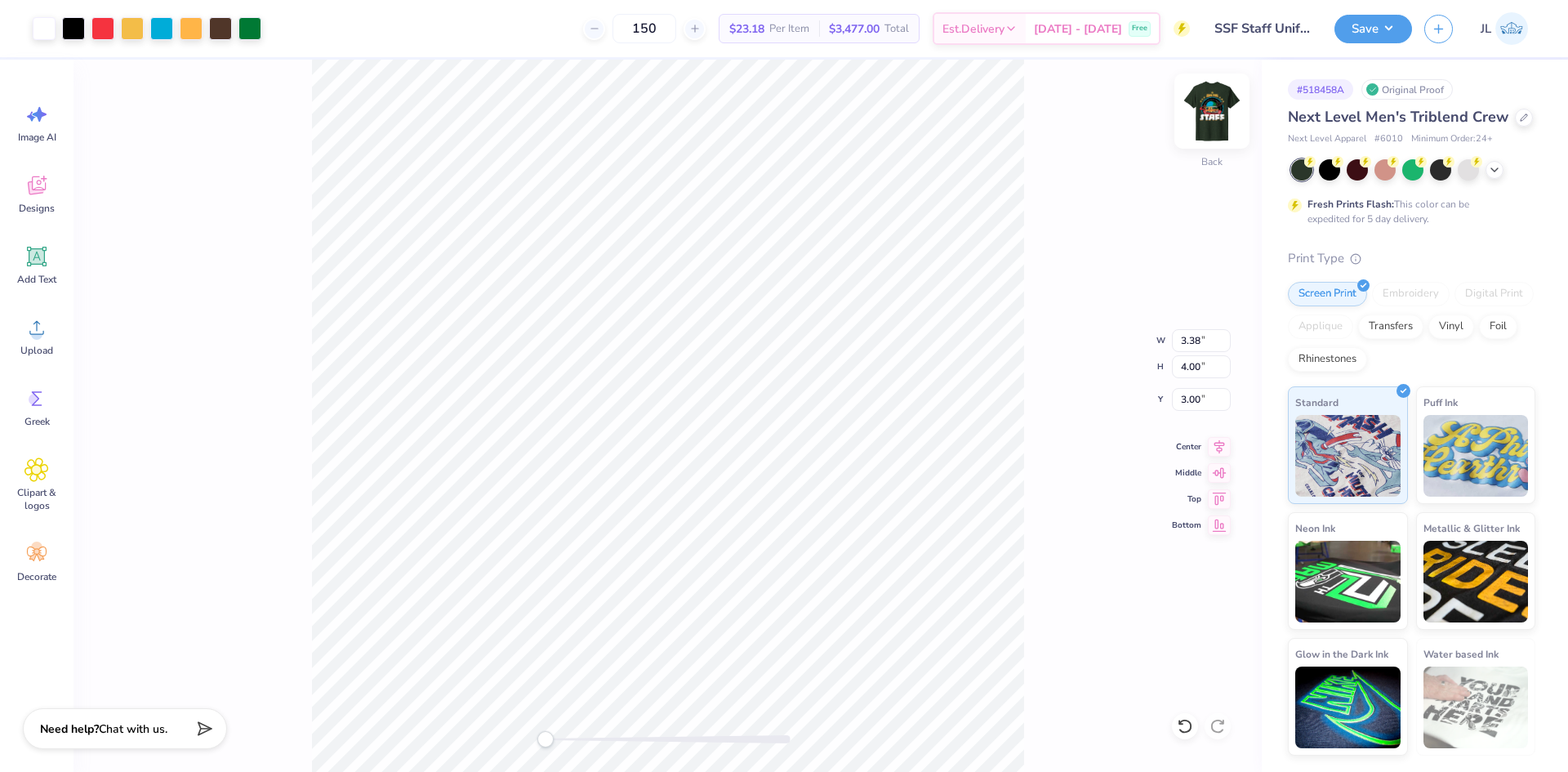
click at [1221, 127] on img at bounding box center [1211, 110] width 65 height 65
type input "3.39"
type input "4.01"
type input "6.08"
